Goal: Information Seeking & Learning: Learn about a topic

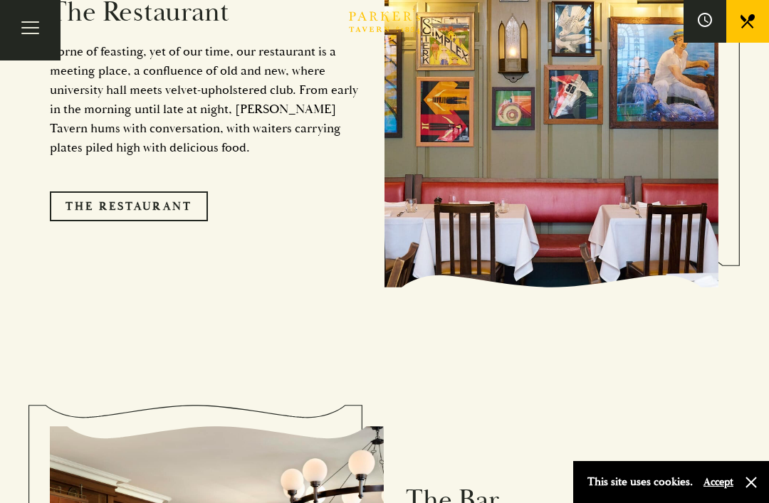
scroll to position [1273, 0]
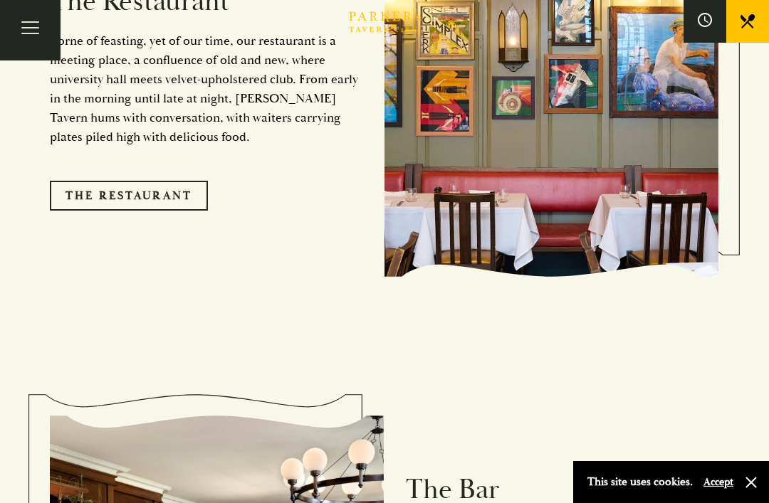
click at [87, 204] on link "The Restaurant" at bounding box center [129, 196] width 158 height 30
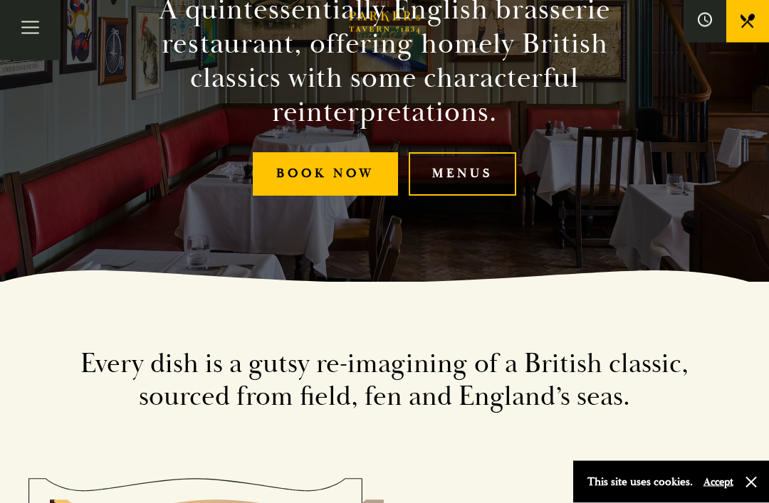
scroll to position [221, 0]
click at [476, 194] on link "Menus" at bounding box center [462, 173] width 107 height 43
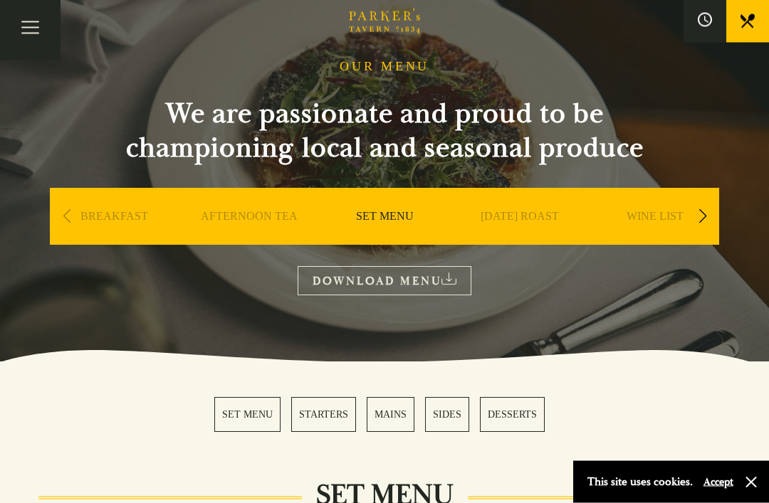
scroll to position [65, 0]
click at [530, 215] on link "WINE LIST" at bounding box center [519, 237] width 57 height 57
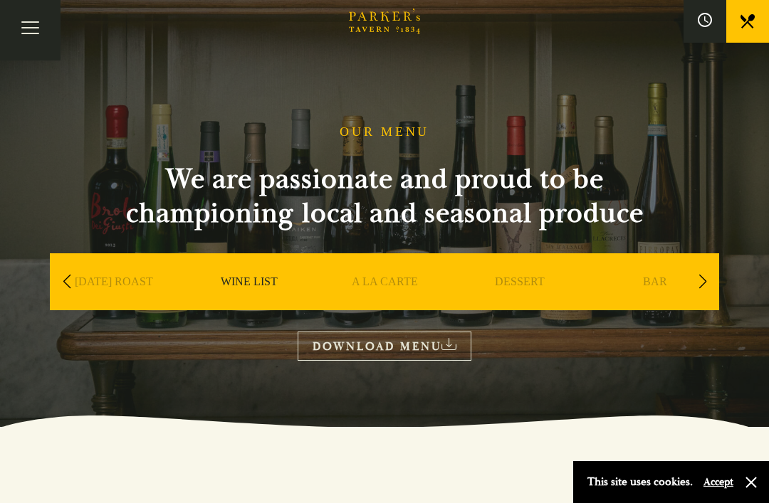
click at [392, 286] on link "A LA CARTE" at bounding box center [385, 303] width 66 height 57
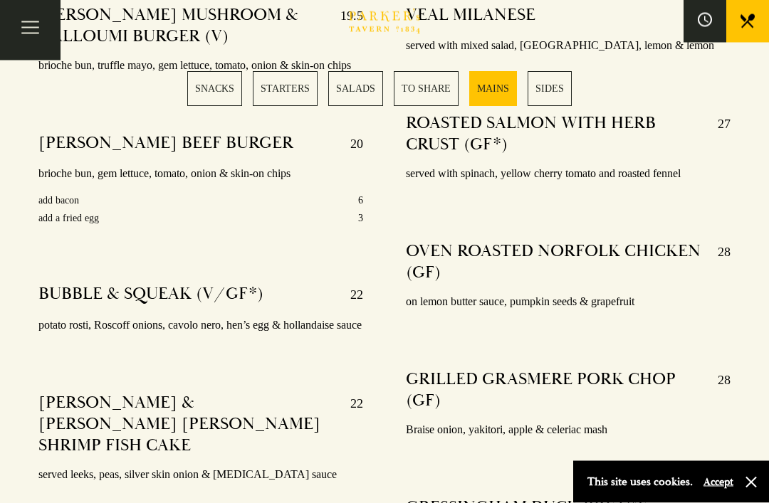
scroll to position [2646, 0]
